Goal: Task Accomplishment & Management: Manage account settings

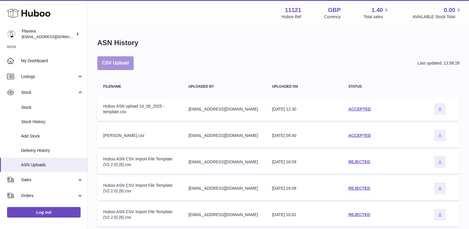
click at [120, 57] on button "CSV Upload" at bounding box center [115, 63] width 36 height 14
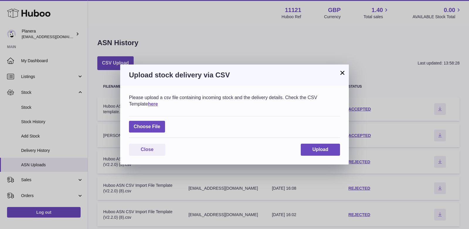
click at [132, 99] on div "Please upload a csv file containing incoming stock and the delivery details. Ch…" at bounding box center [234, 100] width 211 height 13
click at [148, 103] on link "here" at bounding box center [153, 103] width 10 height 5
click at [340, 74] on button "×" at bounding box center [342, 72] width 7 height 7
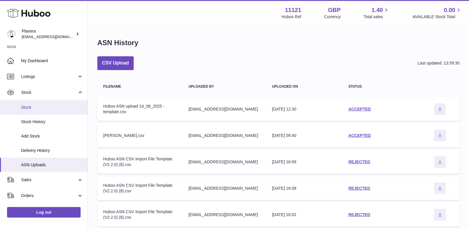
click at [36, 112] on link "Stock" at bounding box center [44, 107] width 88 height 14
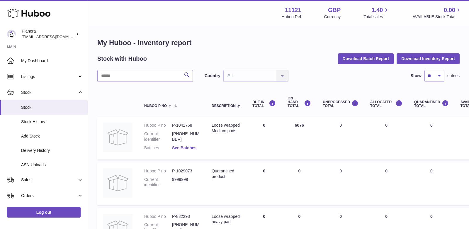
click at [178, 145] on link "See Batches" at bounding box center [184, 147] width 24 height 5
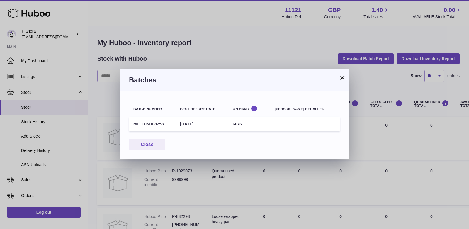
click at [339, 79] on button "×" at bounding box center [342, 77] width 7 height 7
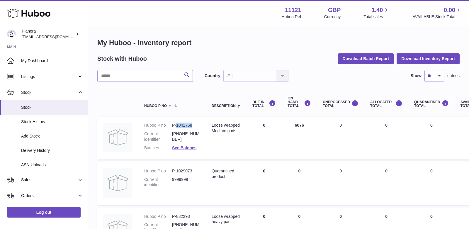
drag, startPoint x: 177, startPoint y: 125, endPoint x: 194, endPoint y: 125, distance: 17.0
click at [194, 125] on dd "P-1041768" at bounding box center [186, 125] width 28 height 6
click at [191, 146] on link "See Batches" at bounding box center [184, 147] width 24 height 5
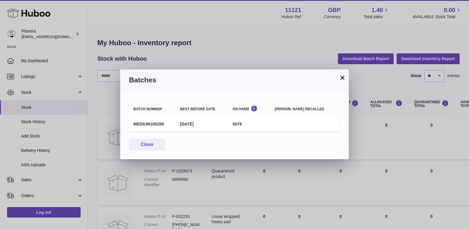
click at [342, 74] on button "×" at bounding box center [342, 77] width 7 height 7
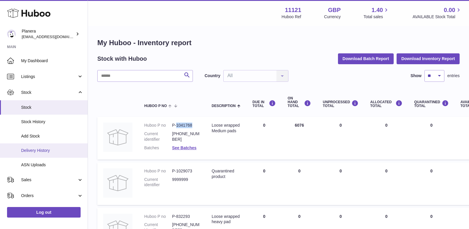
click at [37, 151] on span "Delivery History" at bounding box center [52, 151] width 62 height 6
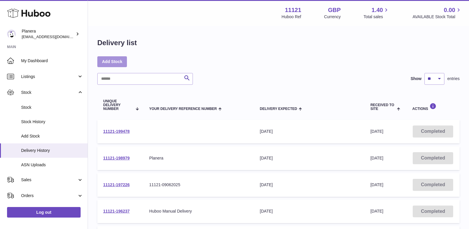
click at [114, 61] on link "Add Stock" at bounding box center [112, 61] width 30 height 11
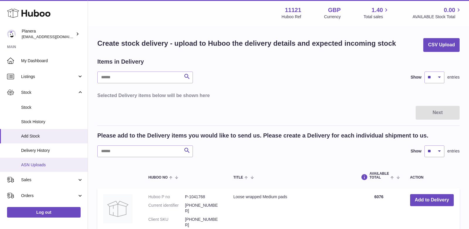
click at [49, 166] on span "ASN Uploads" at bounding box center [52, 165] width 62 height 6
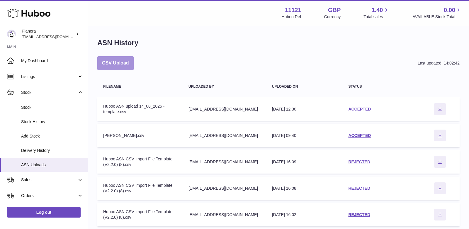
click at [121, 61] on button "CSV Upload" at bounding box center [115, 63] width 36 height 14
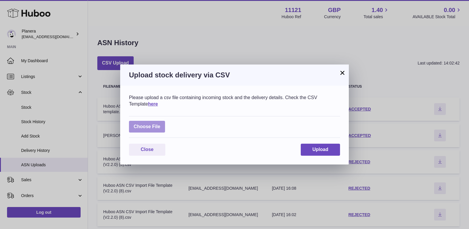
click at [142, 128] on label at bounding box center [147, 127] width 36 height 12
click at [160, 124] on input "file" at bounding box center [160, 124] width 0 height 0
type input "**********"
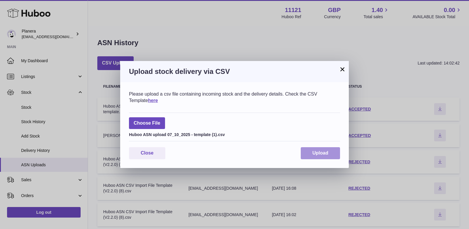
click at [327, 152] on span "Upload" at bounding box center [320, 152] width 16 height 5
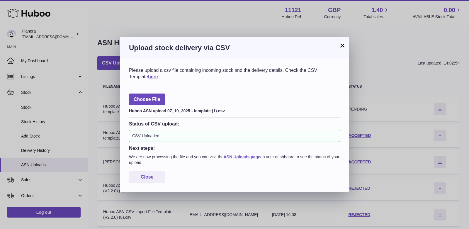
click at [339, 48] on button "×" at bounding box center [342, 45] width 7 height 7
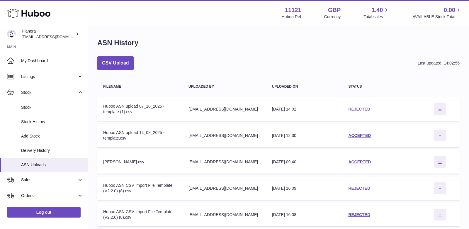
click at [353, 110] on link "REJECTED" at bounding box center [359, 109] width 22 height 5
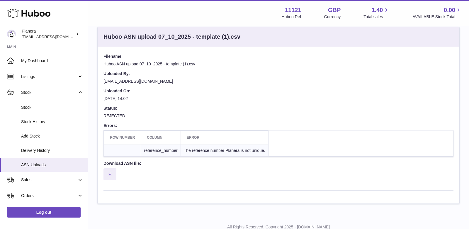
scroll to position [35, 0]
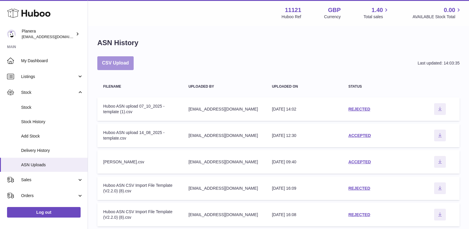
click at [121, 65] on button "CSV Upload" at bounding box center [115, 63] width 36 height 14
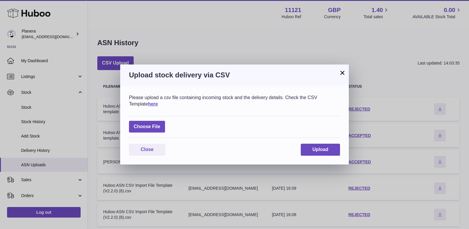
click at [138, 117] on div "Choose File" at bounding box center [234, 127] width 211 height 22
click at [138, 123] on label at bounding box center [147, 127] width 36 height 12
click at [160, 124] on input "file" at bounding box center [160, 124] width 0 height 0
type input "**********"
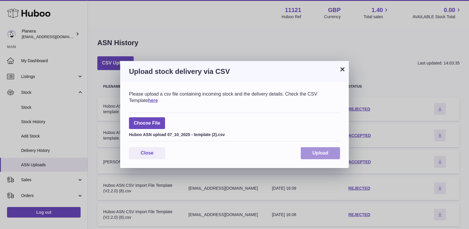
click at [333, 154] on button "Upload" at bounding box center [320, 153] width 39 height 12
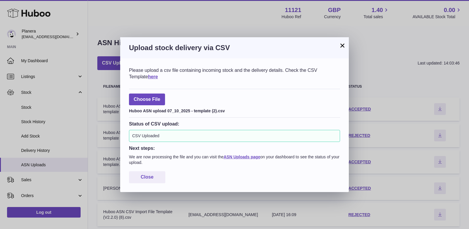
click at [341, 46] on button "×" at bounding box center [342, 45] width 7 height 7
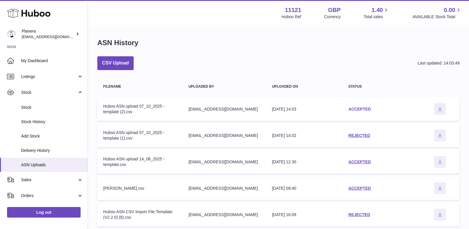
click at [355, 107] on link "ACCEPTED" at bounding box center [359, 109] width 23 height 5
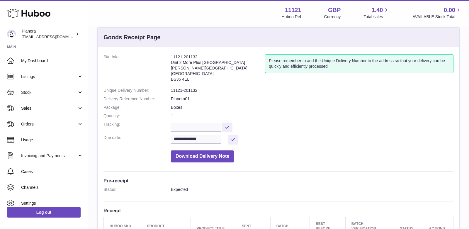
scroll to position [8, 0]
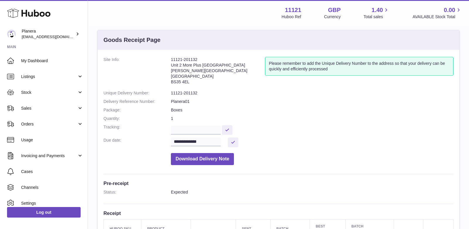
click at [178, 93] on dd "11121-201132" at bounding box center [312, 93] width 282 height 6
copy dl "11121-201132"
click at [202, 94] on dd "11121-201132" at bounding box center [312, 93] width 282 height 6
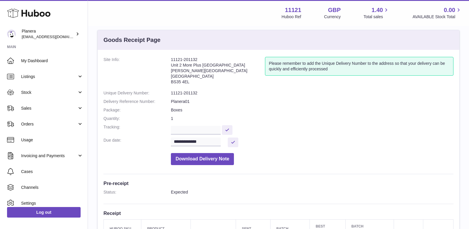
drag, startPoint x: 171, startPoint y: 60, endPoint x: 200, endPoint y: 84, distance: 38.3
click at [200, 84] on address "11121-201132 Unit 2 [GEOGRAPHIC_DATA][STREET_ADDRESS][PERSON_NAME]" at bounding box center [218, 72] width 94 height 30
copy address "11121-201132 Unit 2 More Plus Central Park Hudson Ave Severn Beach BS35 4EL"
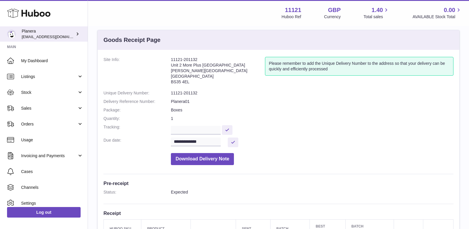
click at [66, 33] on div "Planera saiyani@planera.care" at bounding box center [48, 33] width 53 height 11
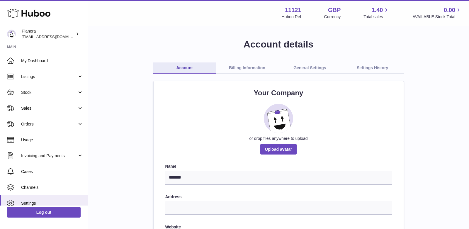
click at [269, 72] on link "Billing Information" at bounding box center [247, 67] width 63 height 11
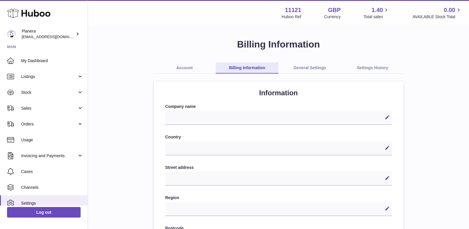
select select
click at [297, 71] on link "General Settings" at bounding box center [309, 67] width 63 height 11
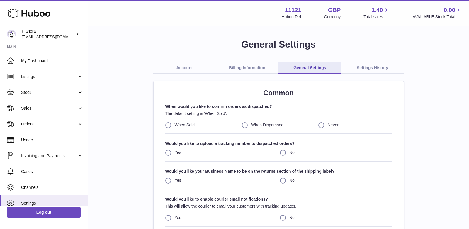
click at [192, 62] on link "Account" at bounding box center [184, 67] width 63 height 11
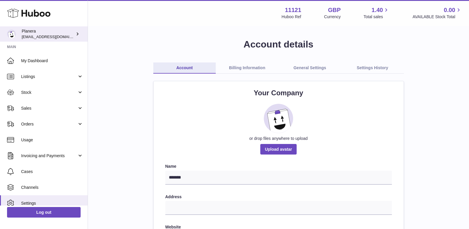
click at [35, 38] on span "[EMAIL_ADDRESS][DOMAIN_NAME]" at bounding box center [54, 36] width 64 height 5
